Goal: Navigation & Orientation: Understand site structure

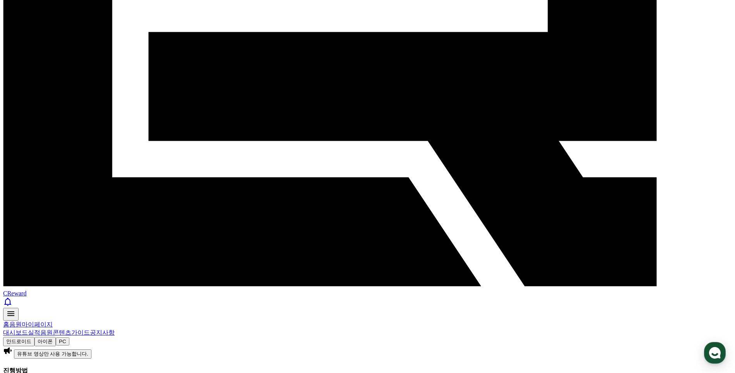
scroll to position [344, 0]
